Goal: Task Accomplishment & Management: Use online tool/utility

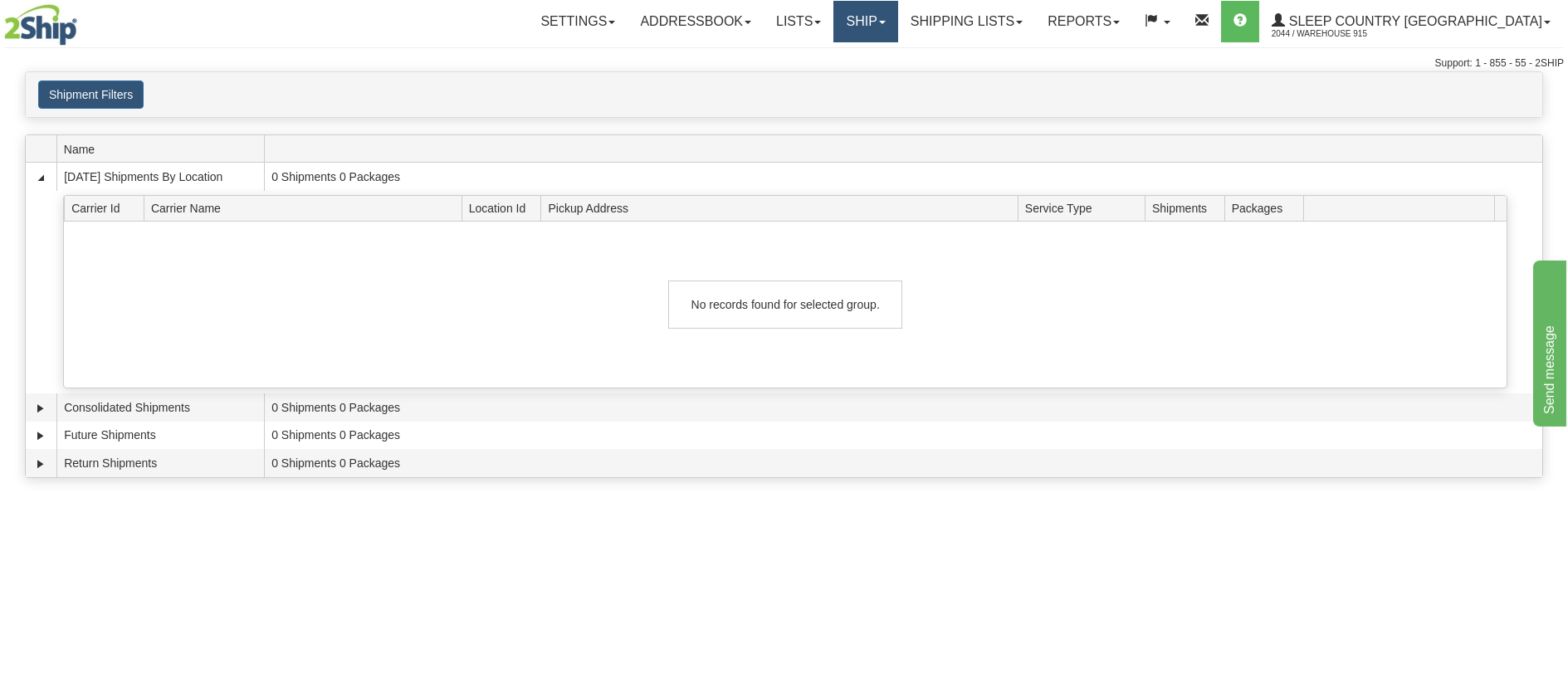
click at [897, 28] on link "Ship" at bounding box center [865, 21] width 64 height 42
click at [897, 54] on link "Ship Screen" at bounding box center [822, 58] width 150 height 21
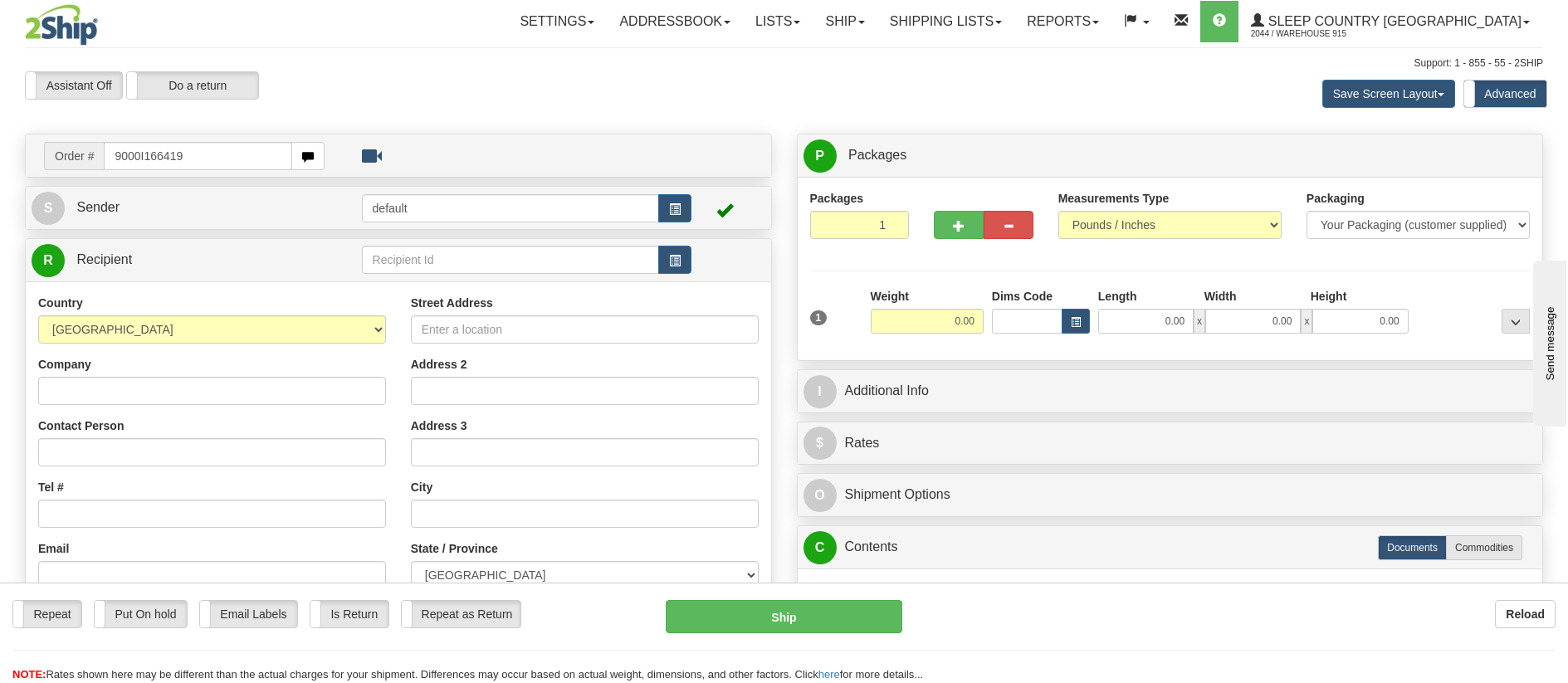
type input "9000I166419"
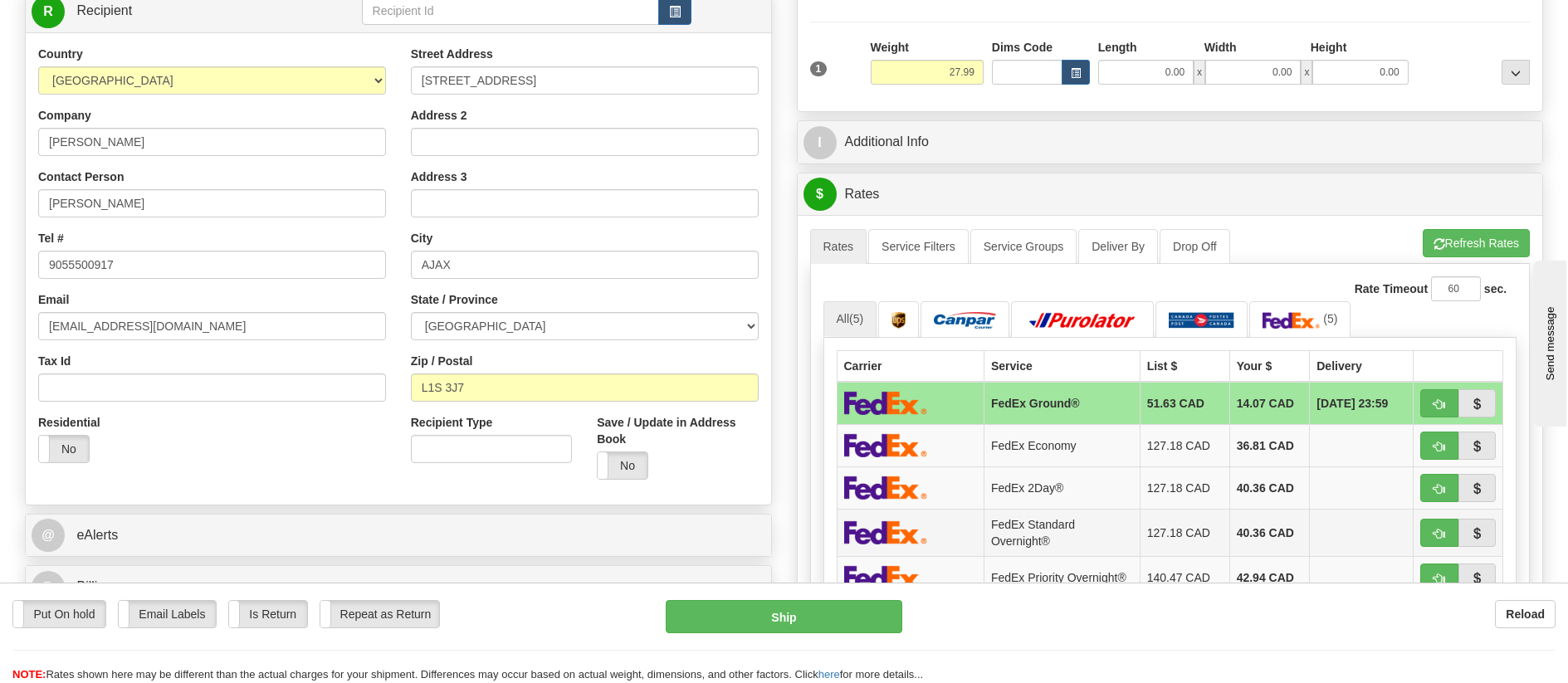
scroll to position [332, 0]
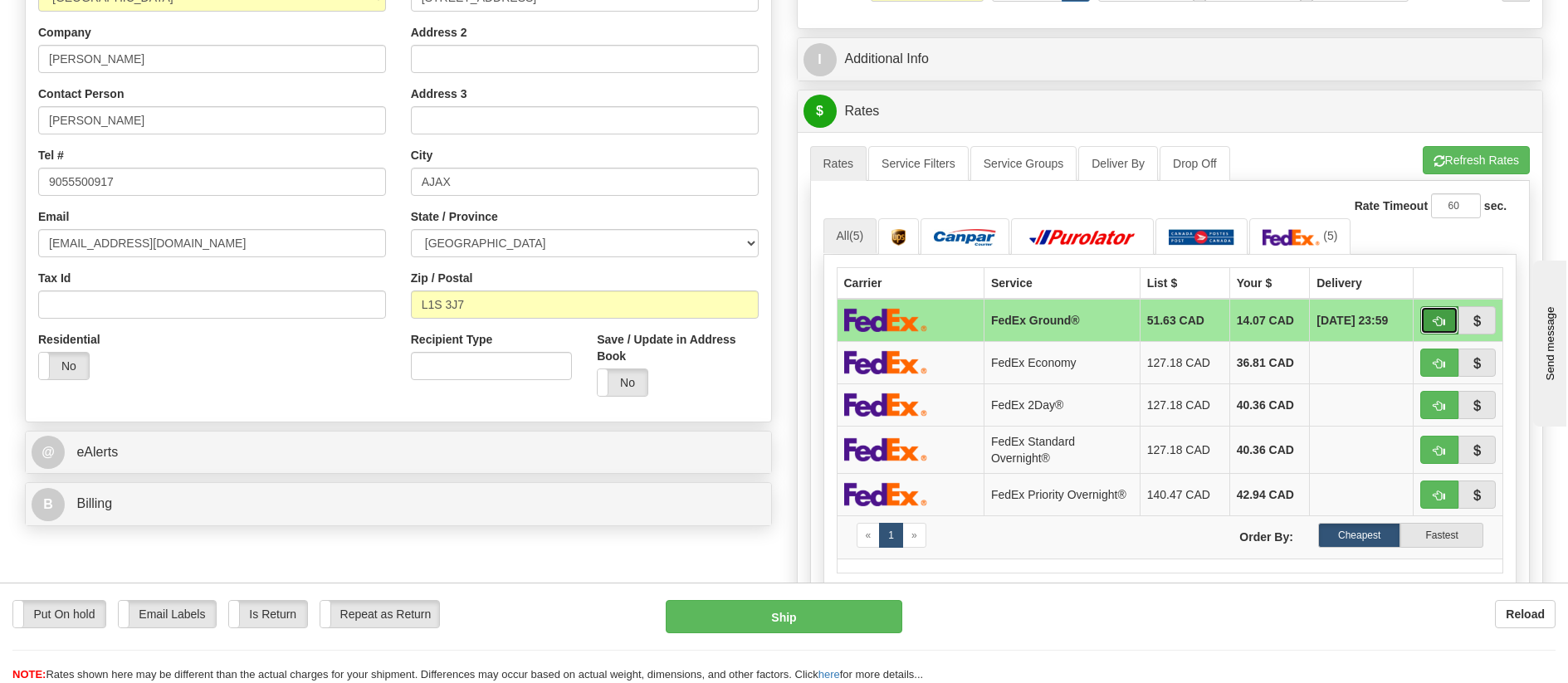
click at [1442, 317] on span "button" at bounding box center [1439, 322] width 12 height 11
type input "92"
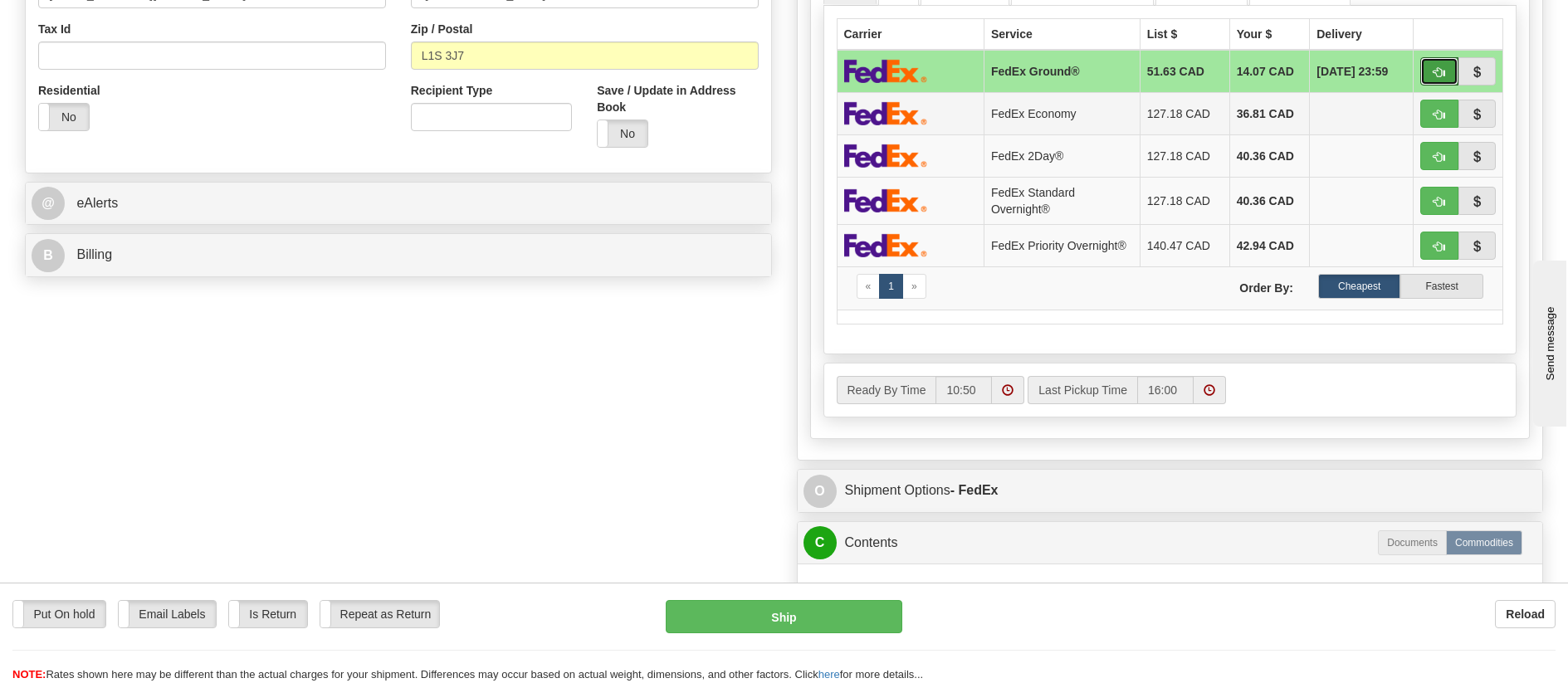
scroll to position [830, 0]
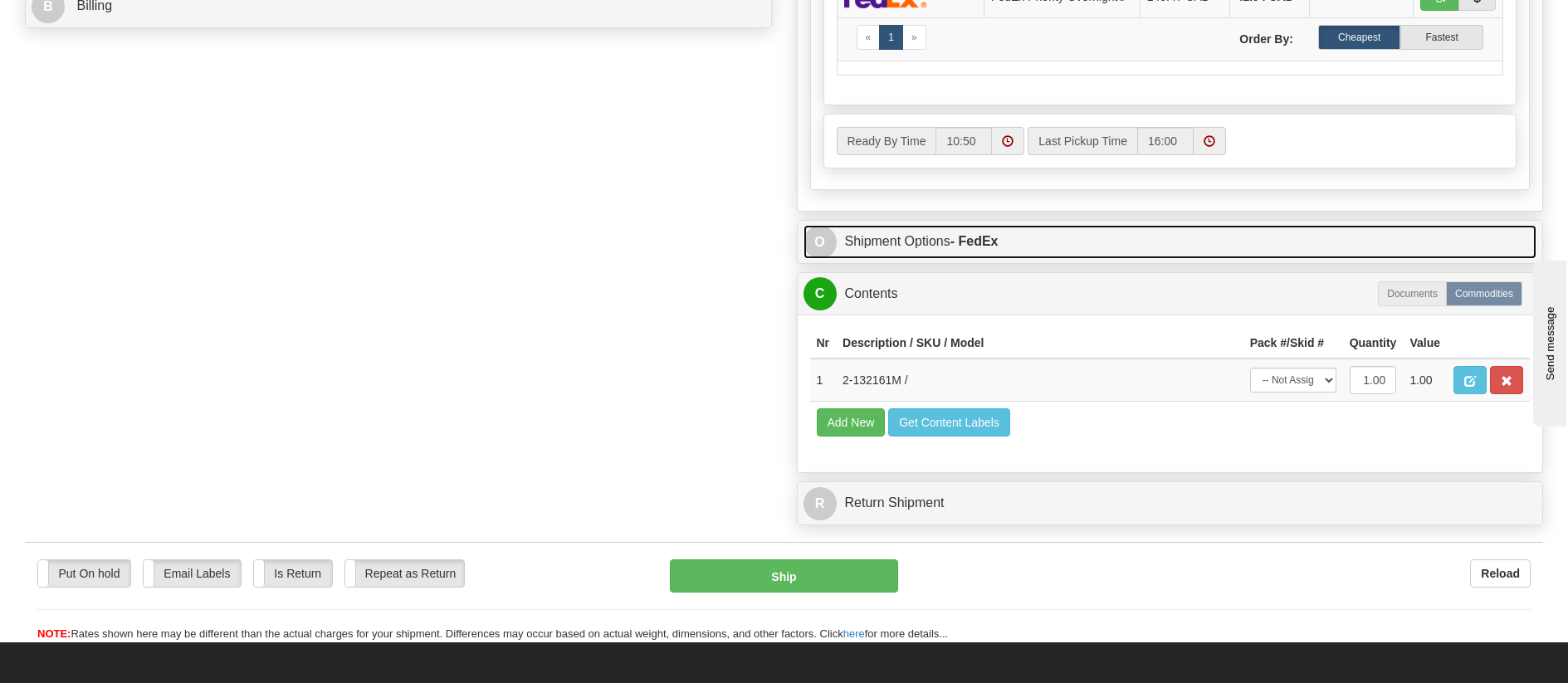
click at [999, 248] on strong "- FedEx" at bounding box center [975, 241] width 48 height 14
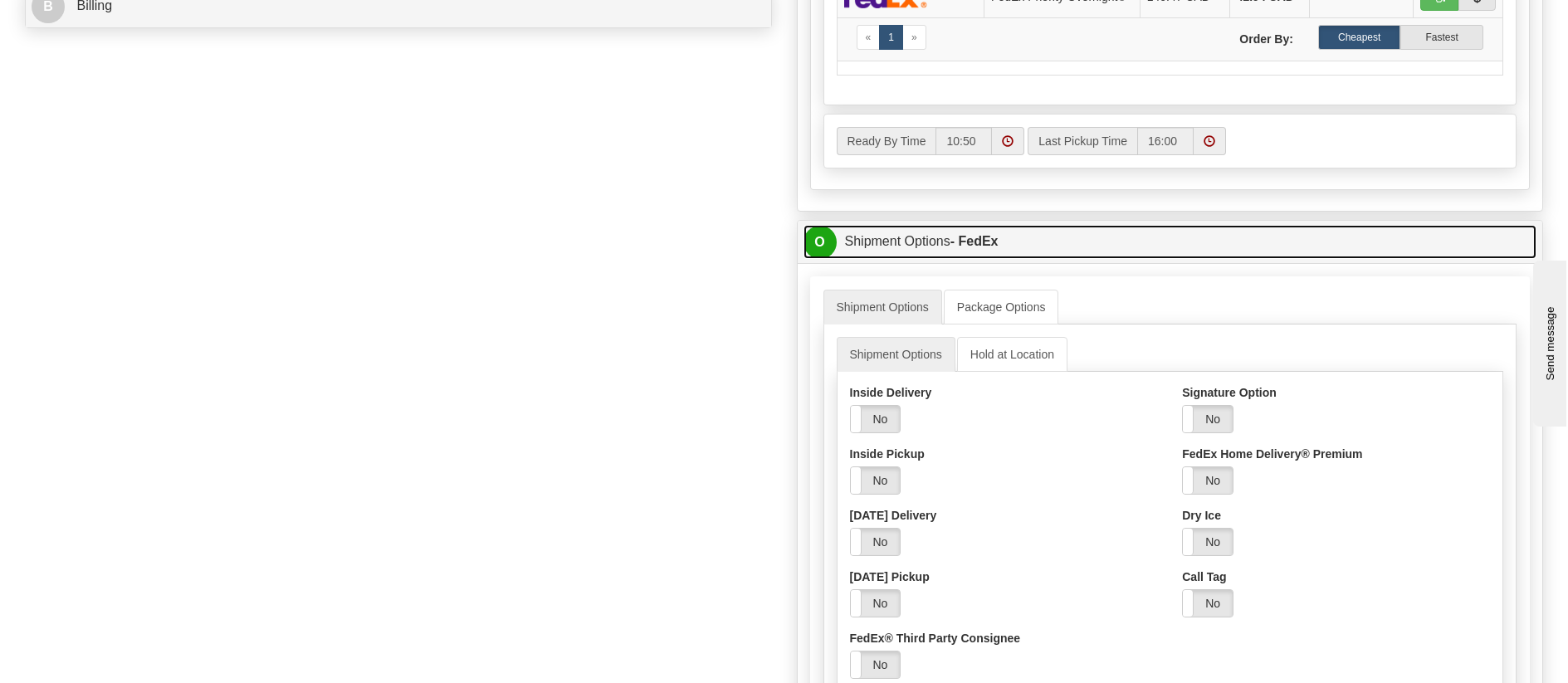
scroll to position [913, 0]
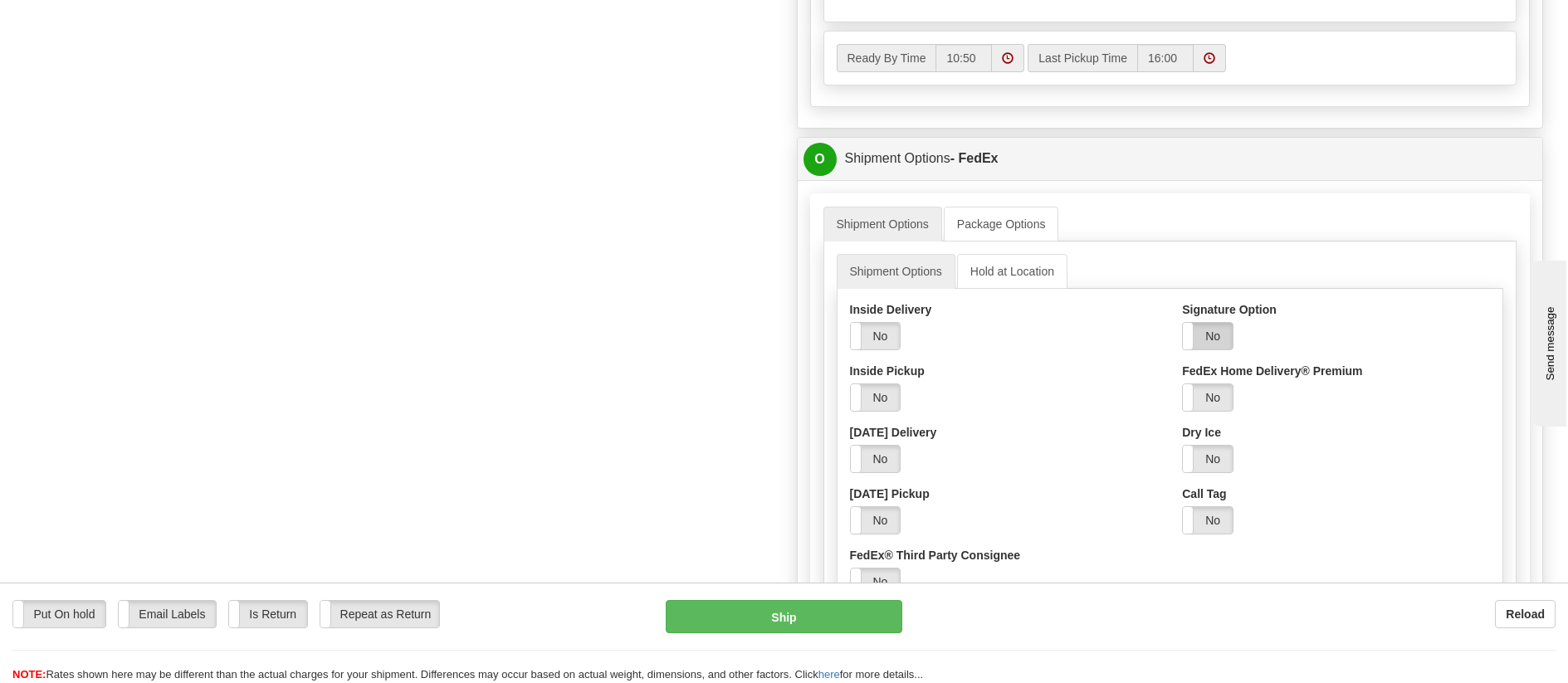
click at [1210, 339] on label "No" at bounding box center [1208, 336] width 50 height 27
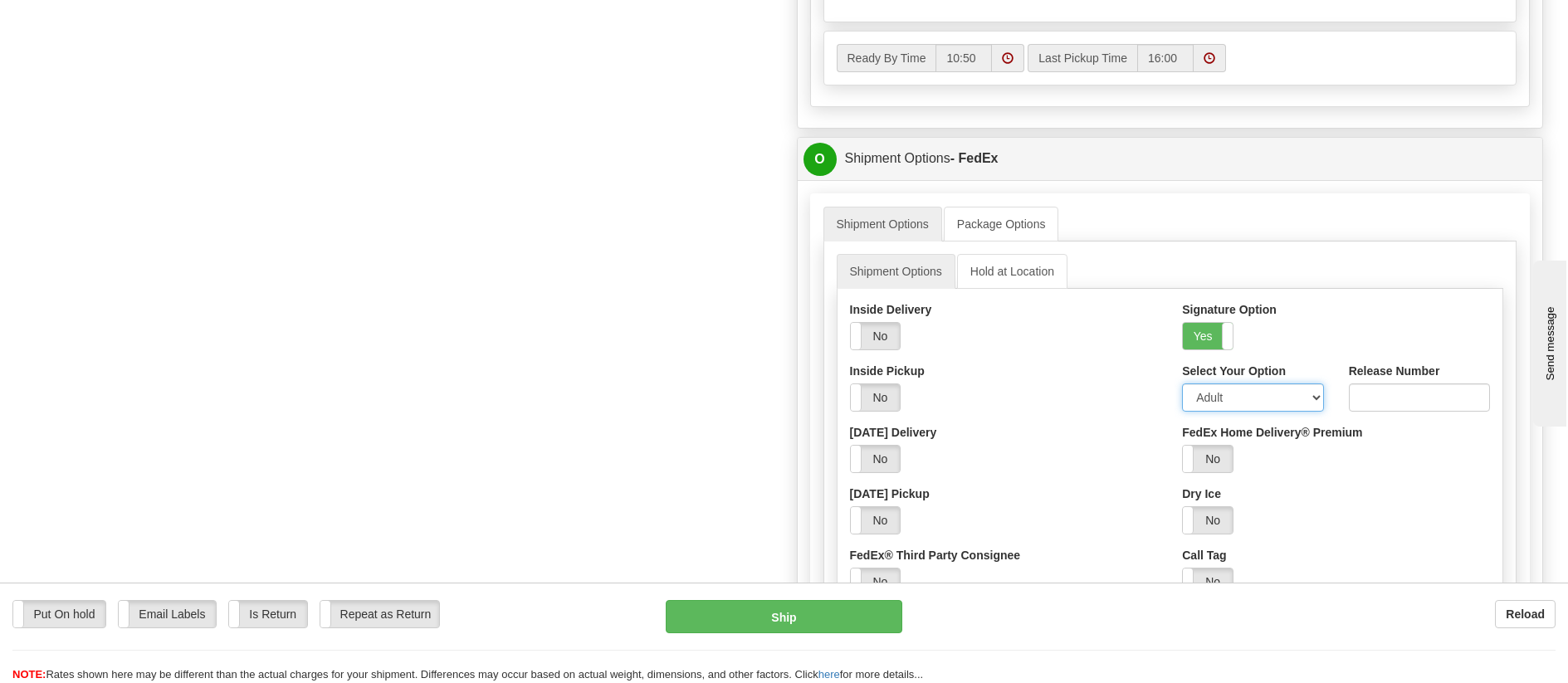
click at [1222, 409] on select "Adult Direct Indirect No Signature Required Service Default" at bounding box center [1252, 398] width 141 height 29
select select "2"
click at [1182, 388] on select "Adult Direct Indirect No Signature Required Service Default" at bounding box center [1252, 398] width 141 height 29
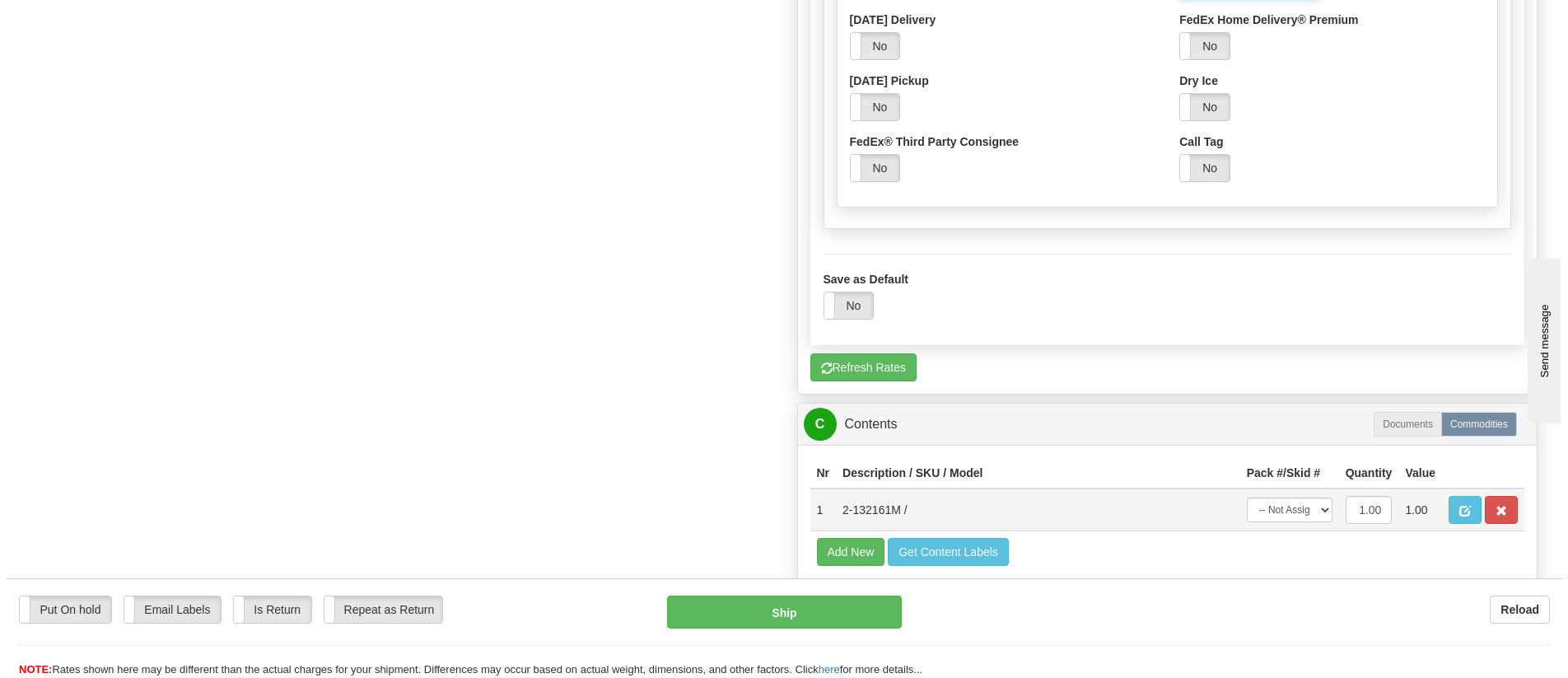
scroll to position [1236, 0]
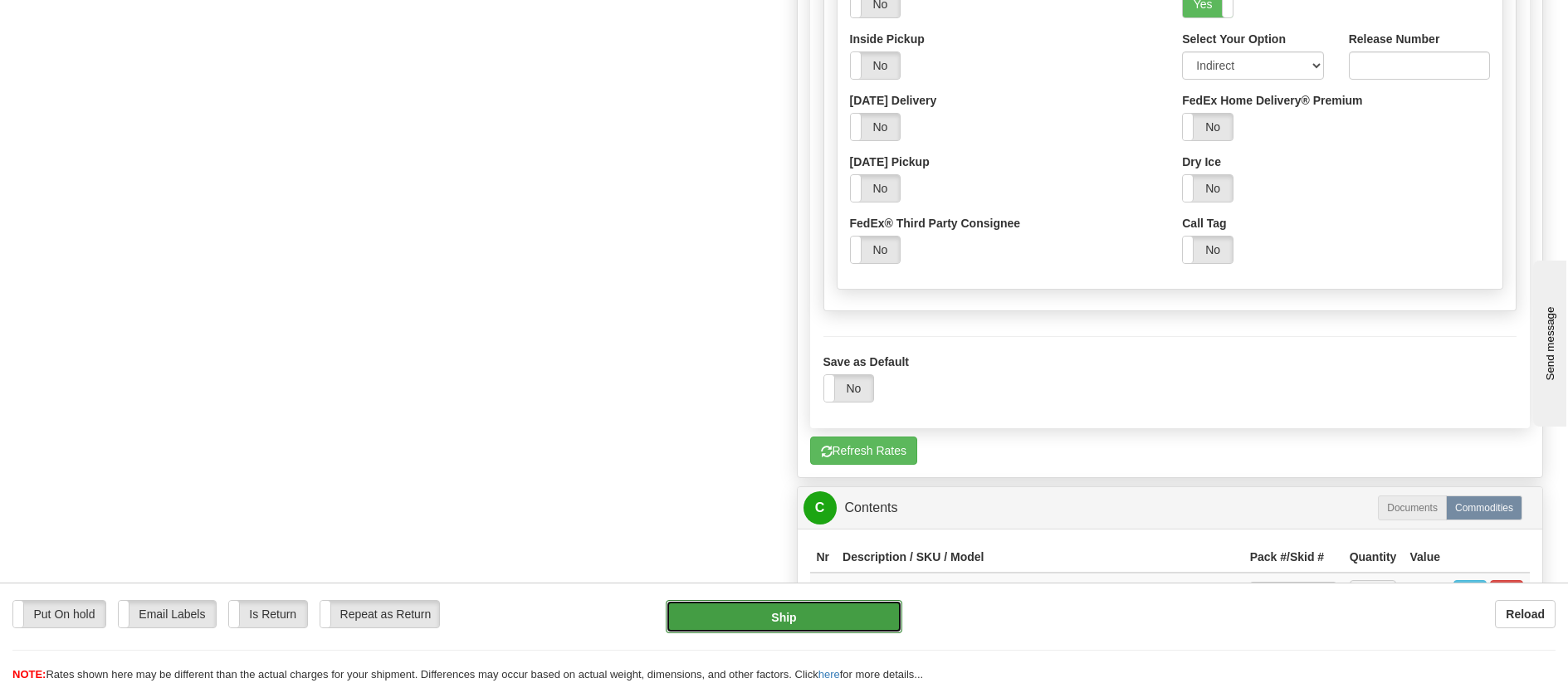
click at [846, 626] on button "Ship" at bounding box center [783, 616] width 236 height 33
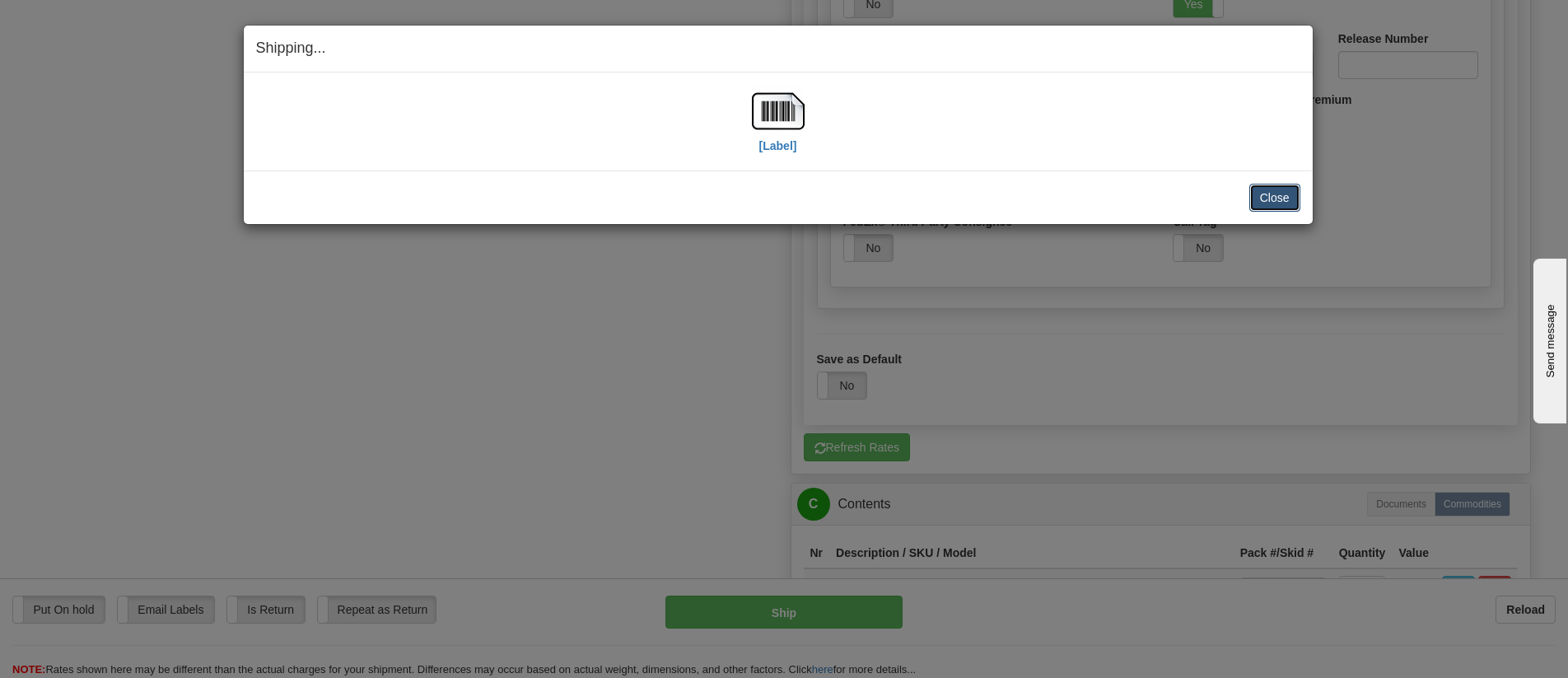
click at [1279, 196] on button "Close" at bounding box center [1275, 198] width 51 height 28
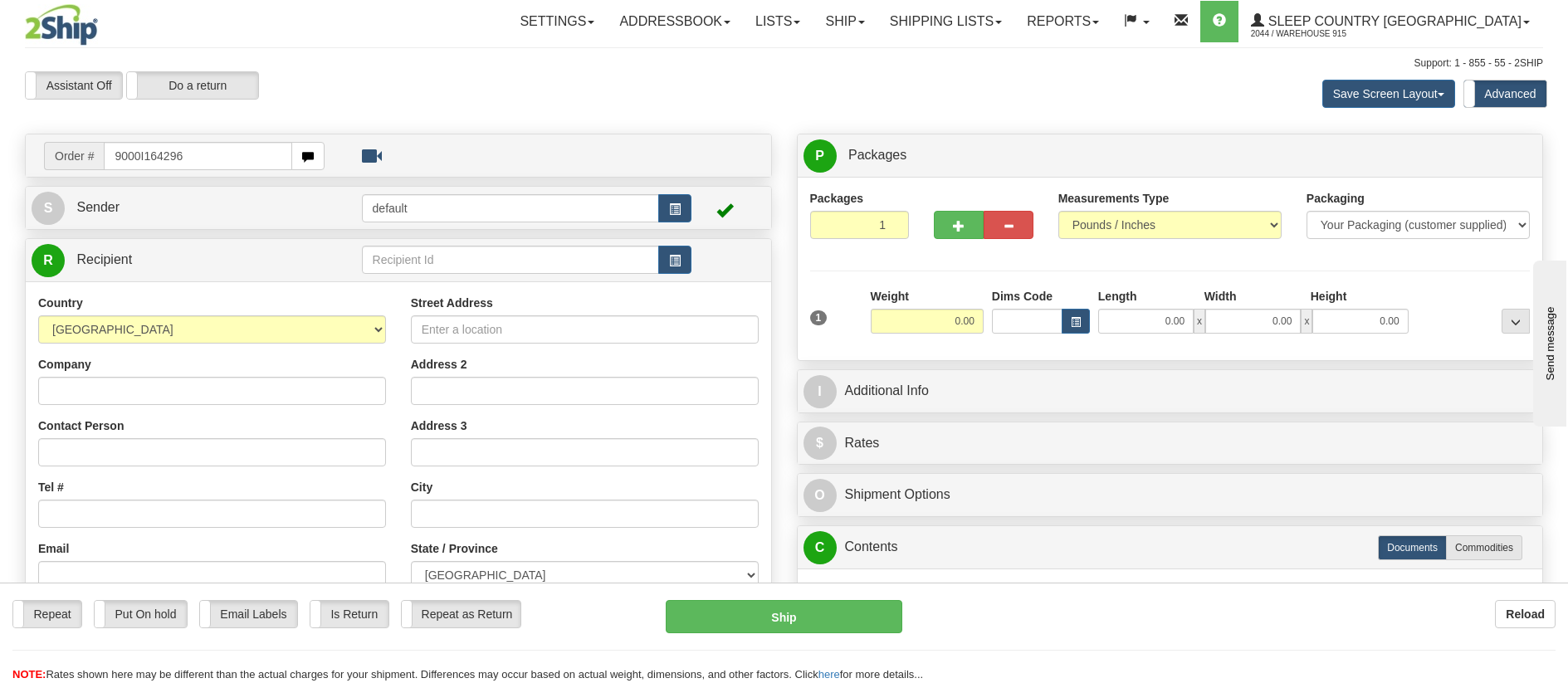
type input "9000I164296"
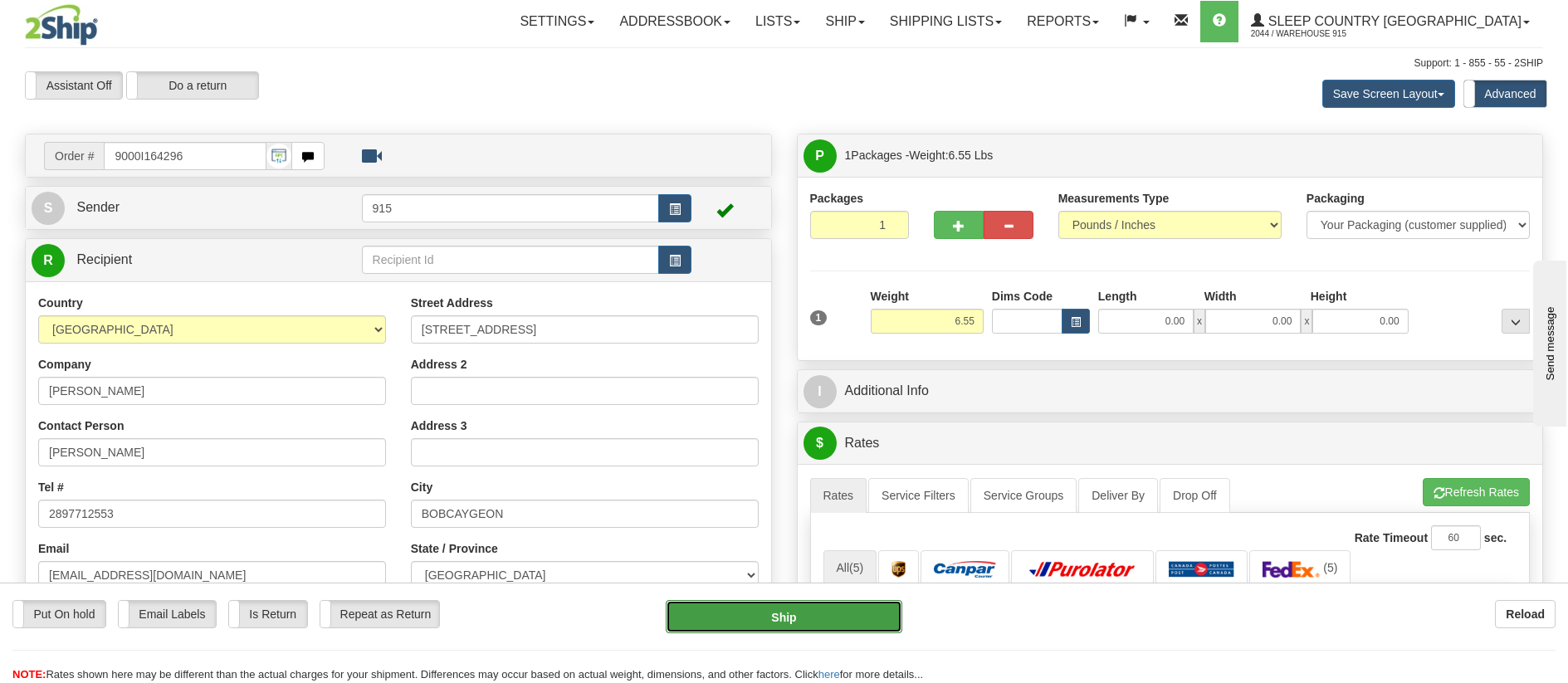
click at [821, 612] on button "Ship" at bounding box center [783, 616] width 236 height 33
type input "92"
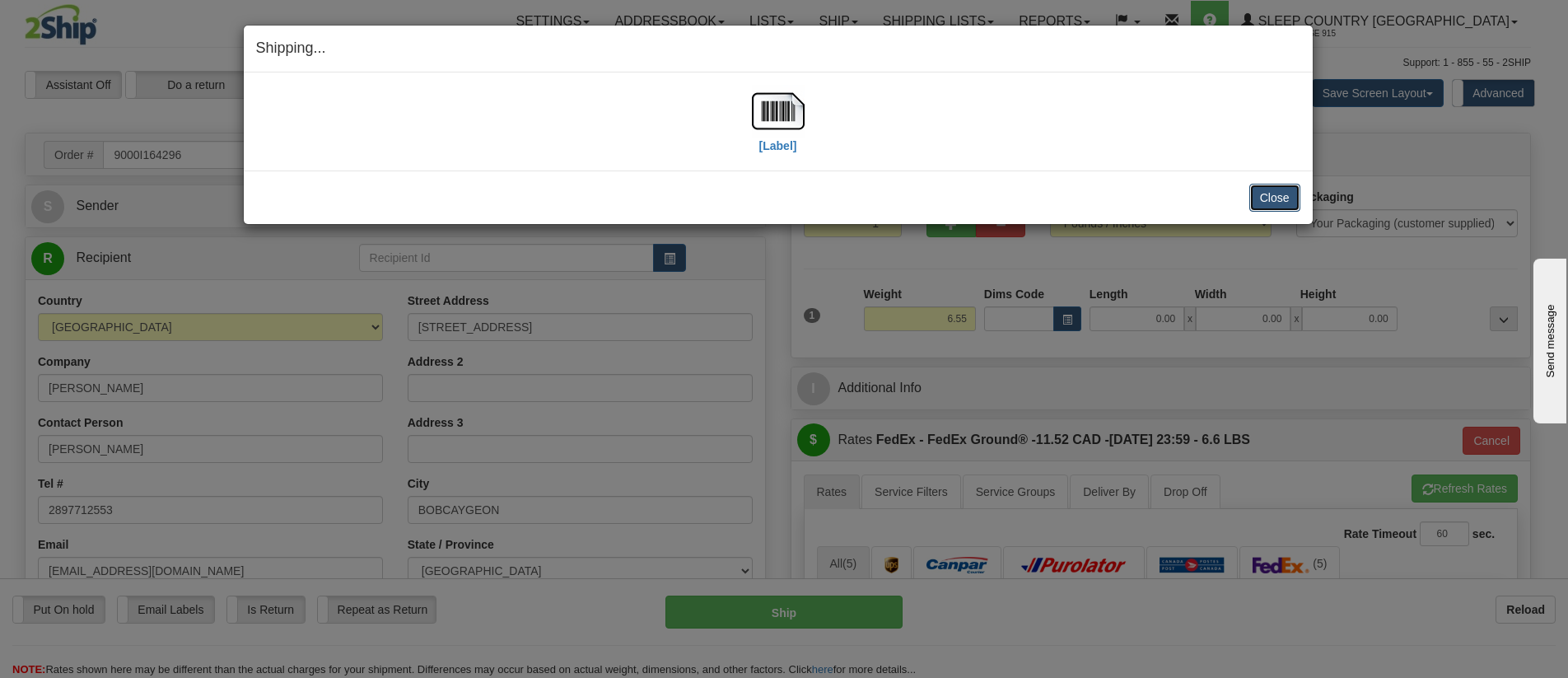
click at [1277, 192] on button "Close" at bounding box center [1275, 198] width 51 height 28
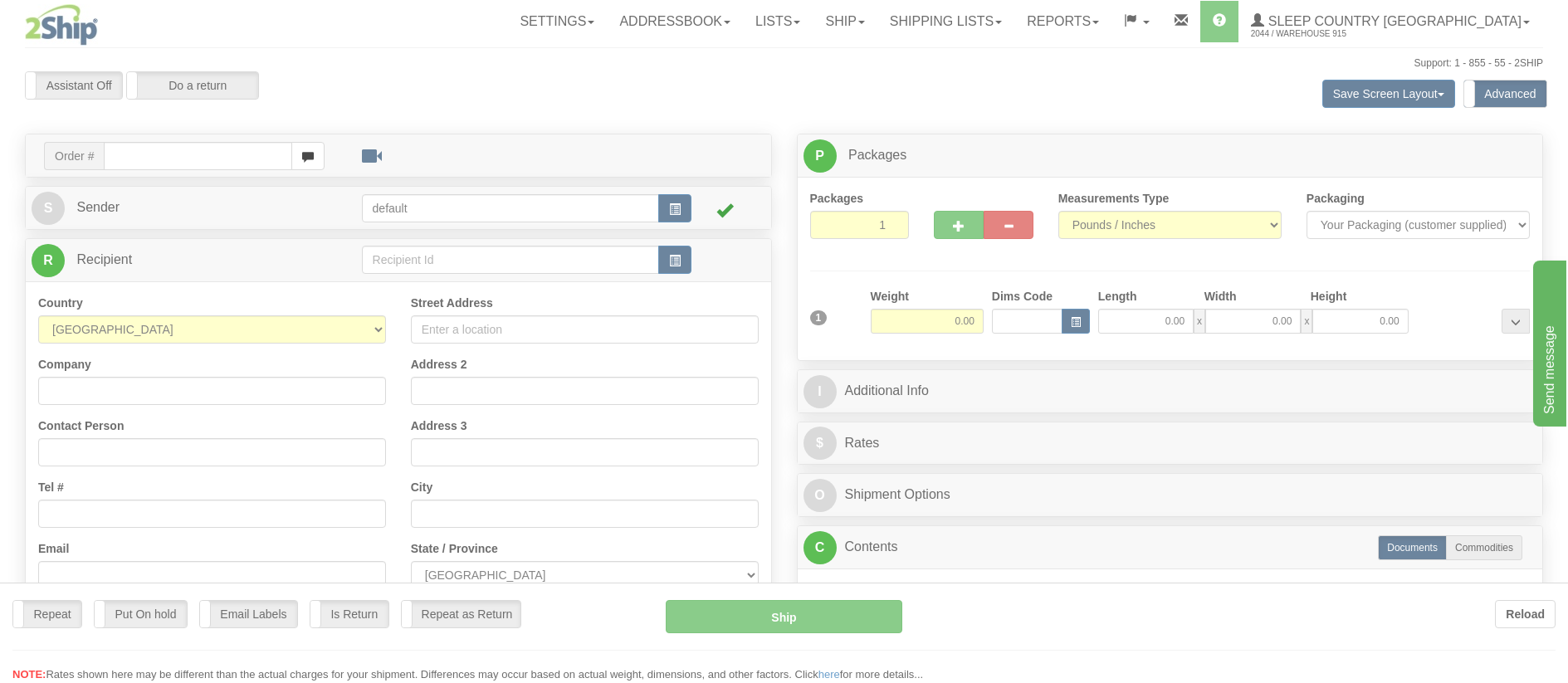
click at [1010, 16] on div at bounding box center [784, 342] width 1568 height 683
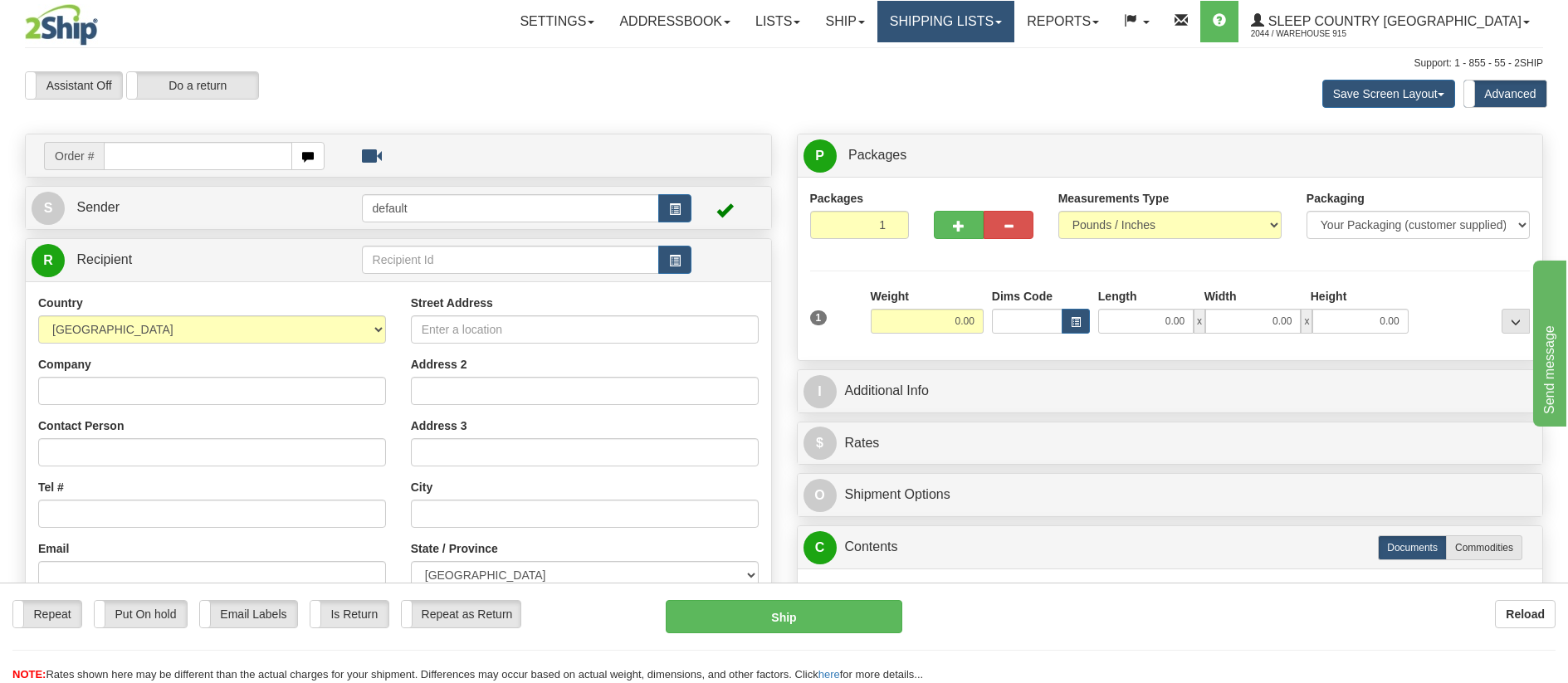
click at [1004, 26] on link "Shipping lists" at bounding box center [946, 21] width 137 height 42
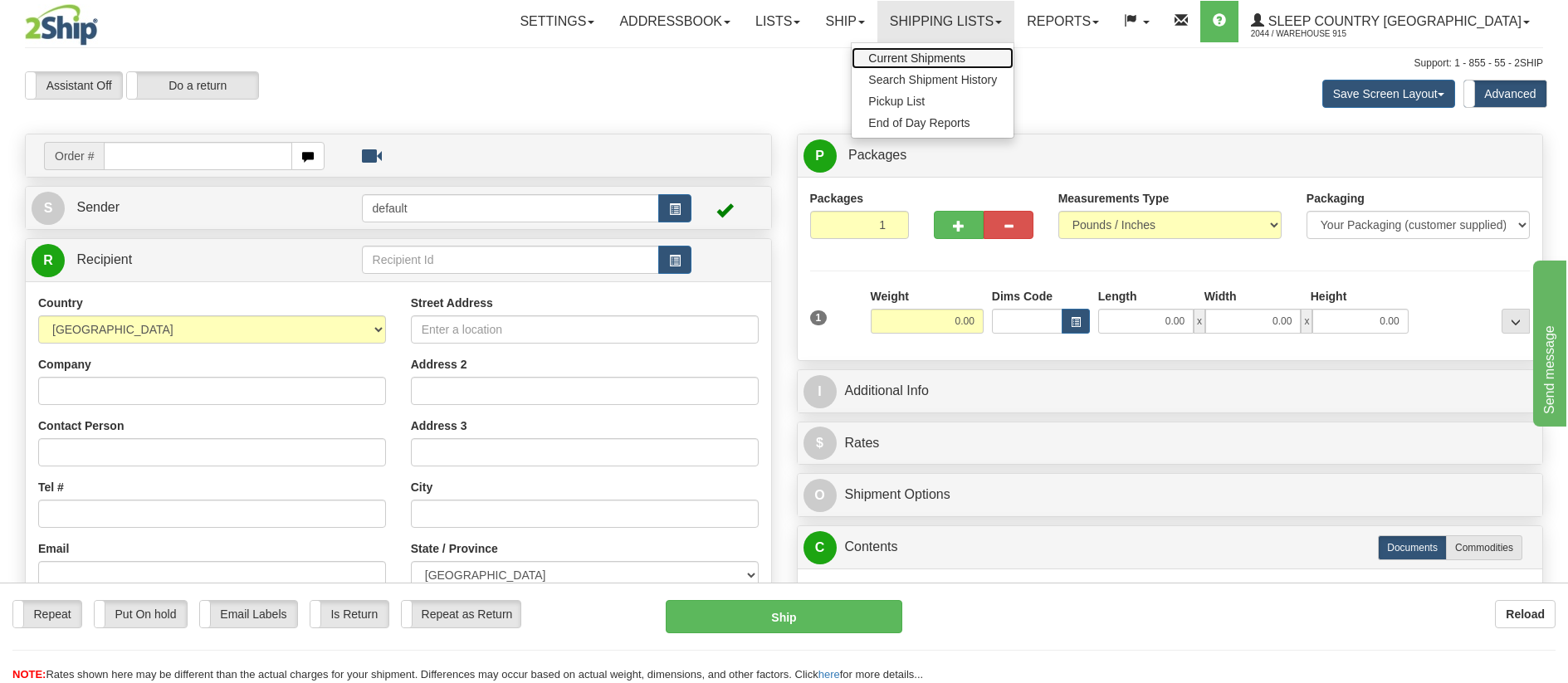
click at [965, 53] on span "Current Shipments" at bounding box center [916, 58] width 97 height 13
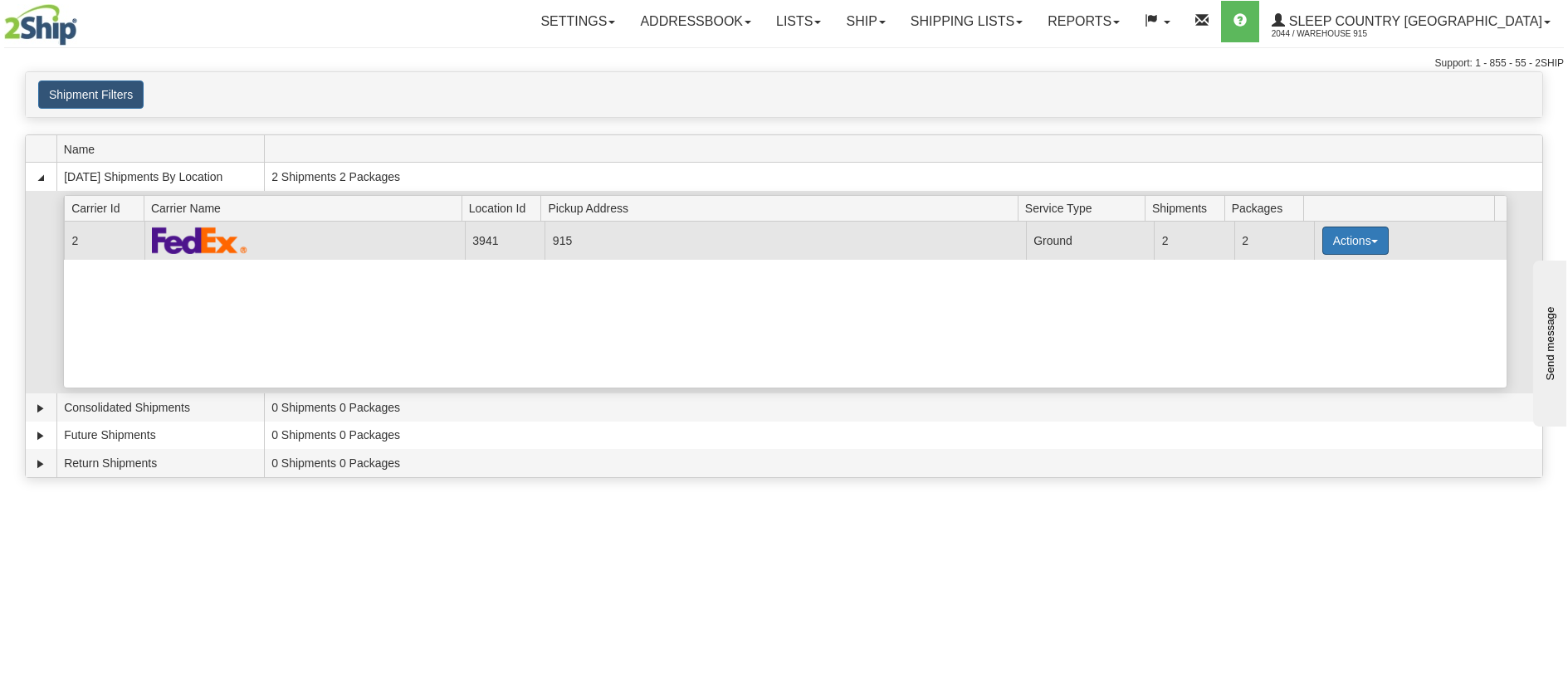
click at [1367, 235] on button "Actions" at bounding box center [1356, 241] width 66 height 29
click at [1306, 353] on span "Print" at bounding box center [1289, 358] width 34 height 12
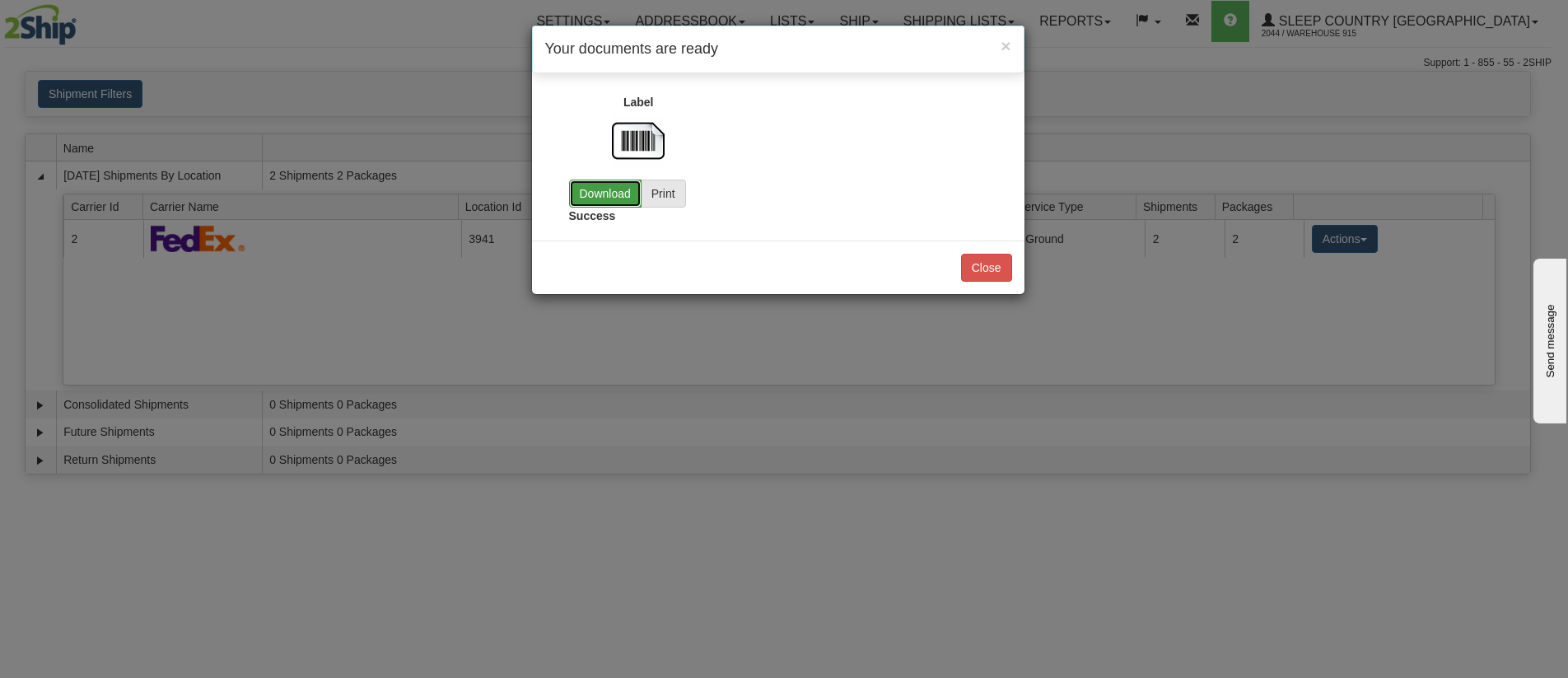
click at [599, 183] on link "Download" at bounding box center [605, 194] width 73 height 28
click at [989, 258] on button "Close" at bounding box center [987, 268] width 51 height 28
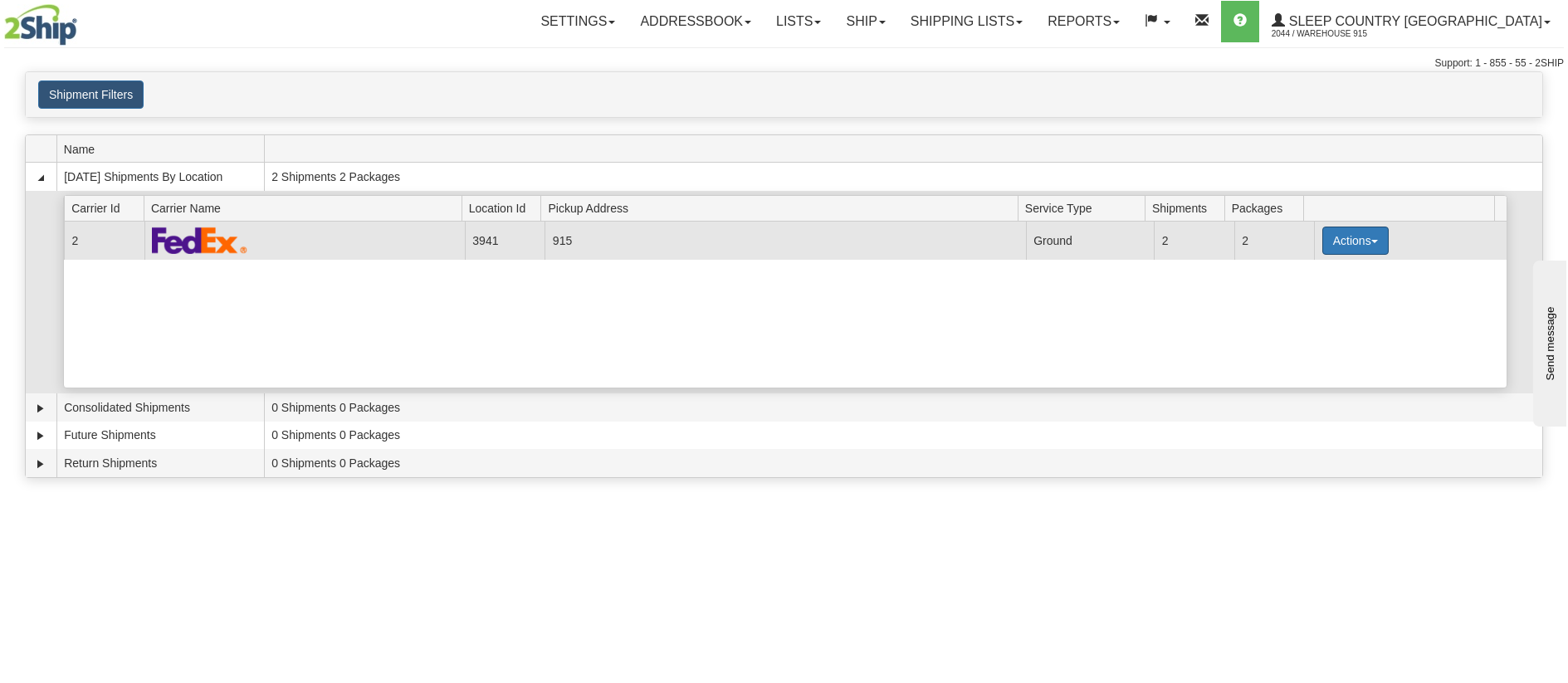
click at [1349, 234] on button "Actions" at bounding box center [1356, 241] width 66 height 29
click at [1328, 300] on link "Close" at bounding box center [1321, 293] width 133 height 21
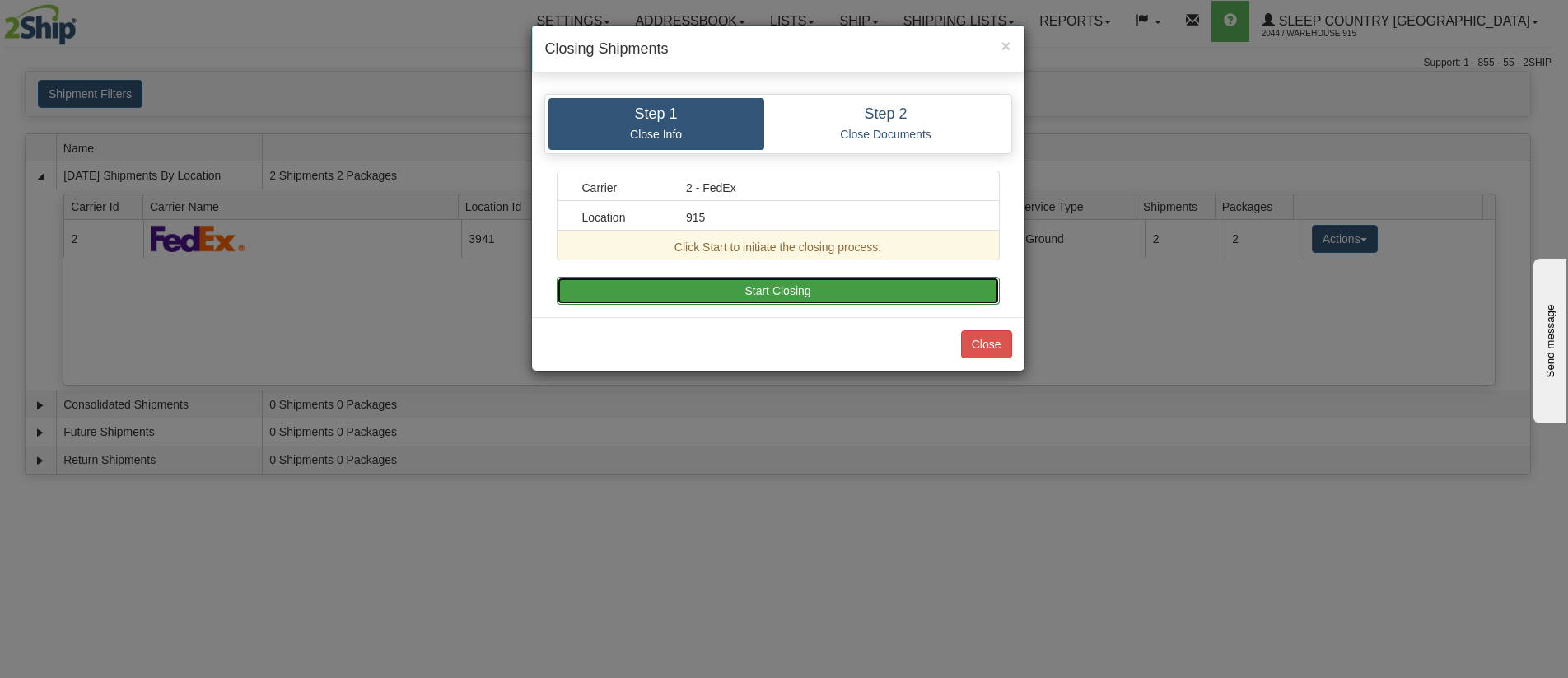
click at [666, 279] on button "Start Closing" at bounding box center [778, 291] width 443 height 28
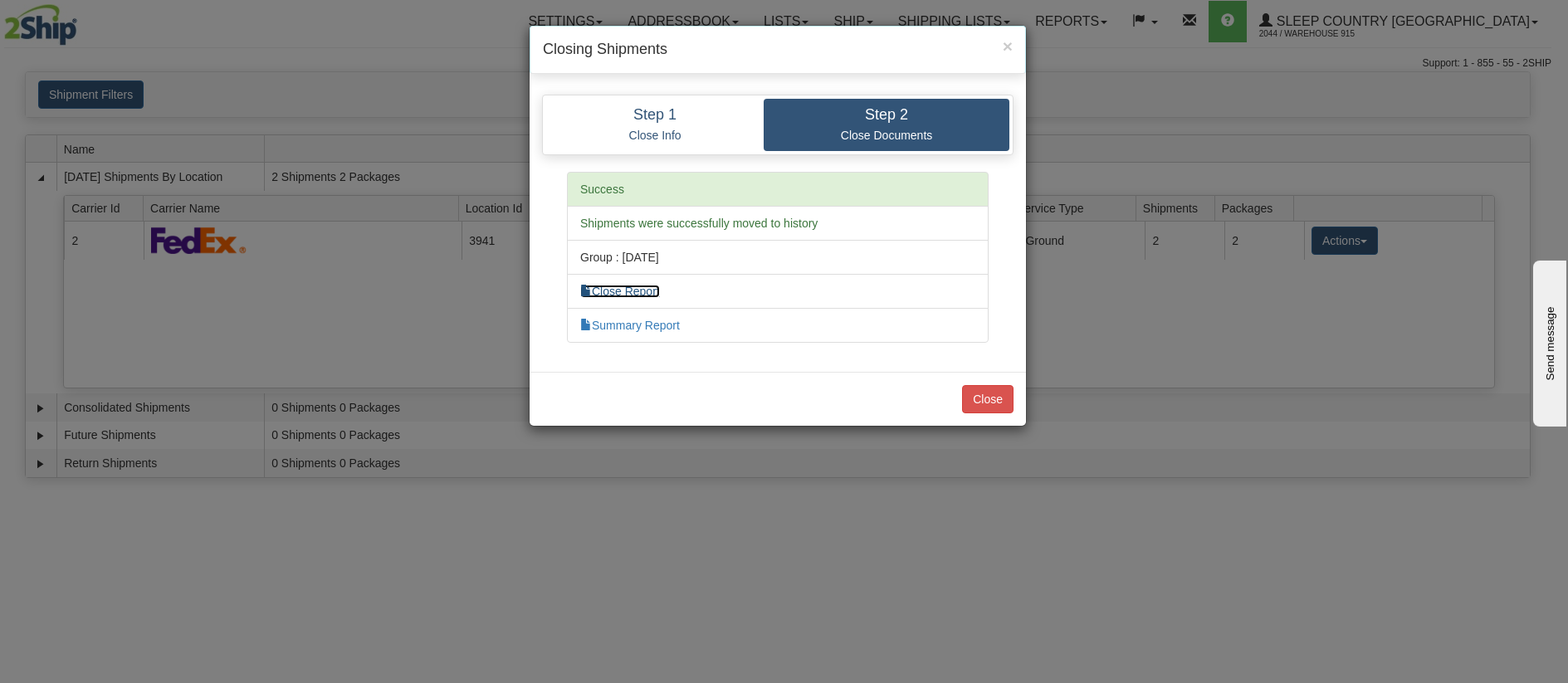
click at [660, 290] on link "Close Report" at bounding box center [620, 291] width 79 height 13
click at [981, 401] on button "Close" at bounding box center [988, 399] width 52 height 29
